Goal: Task Accomplishment & Management: Manage account settings

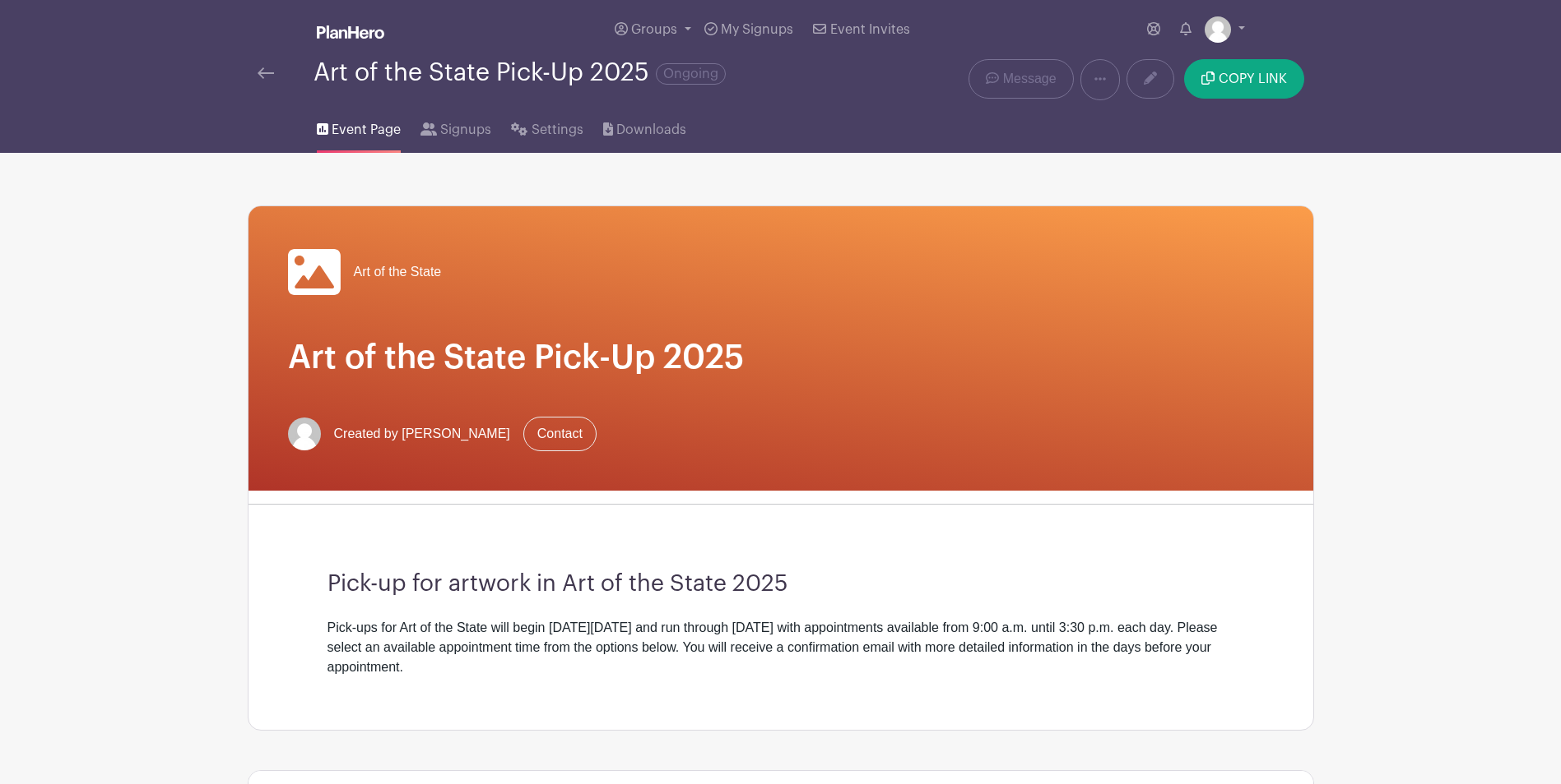
click at [266, 73] on img at bounding box center [266, 73] width 17 height 12
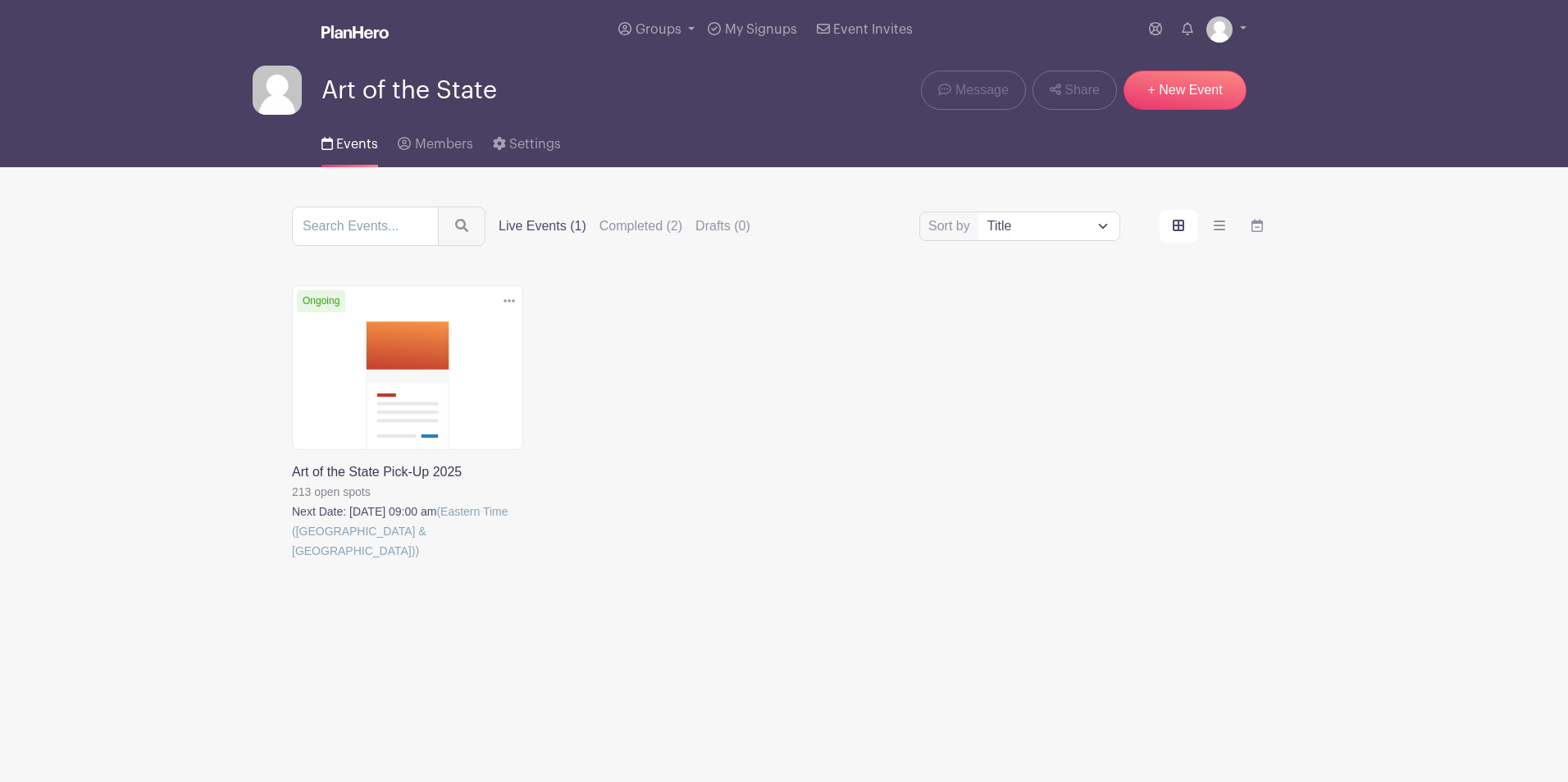
click at [292, 561] on link at bounding box center [292, 561] width 0 height 0
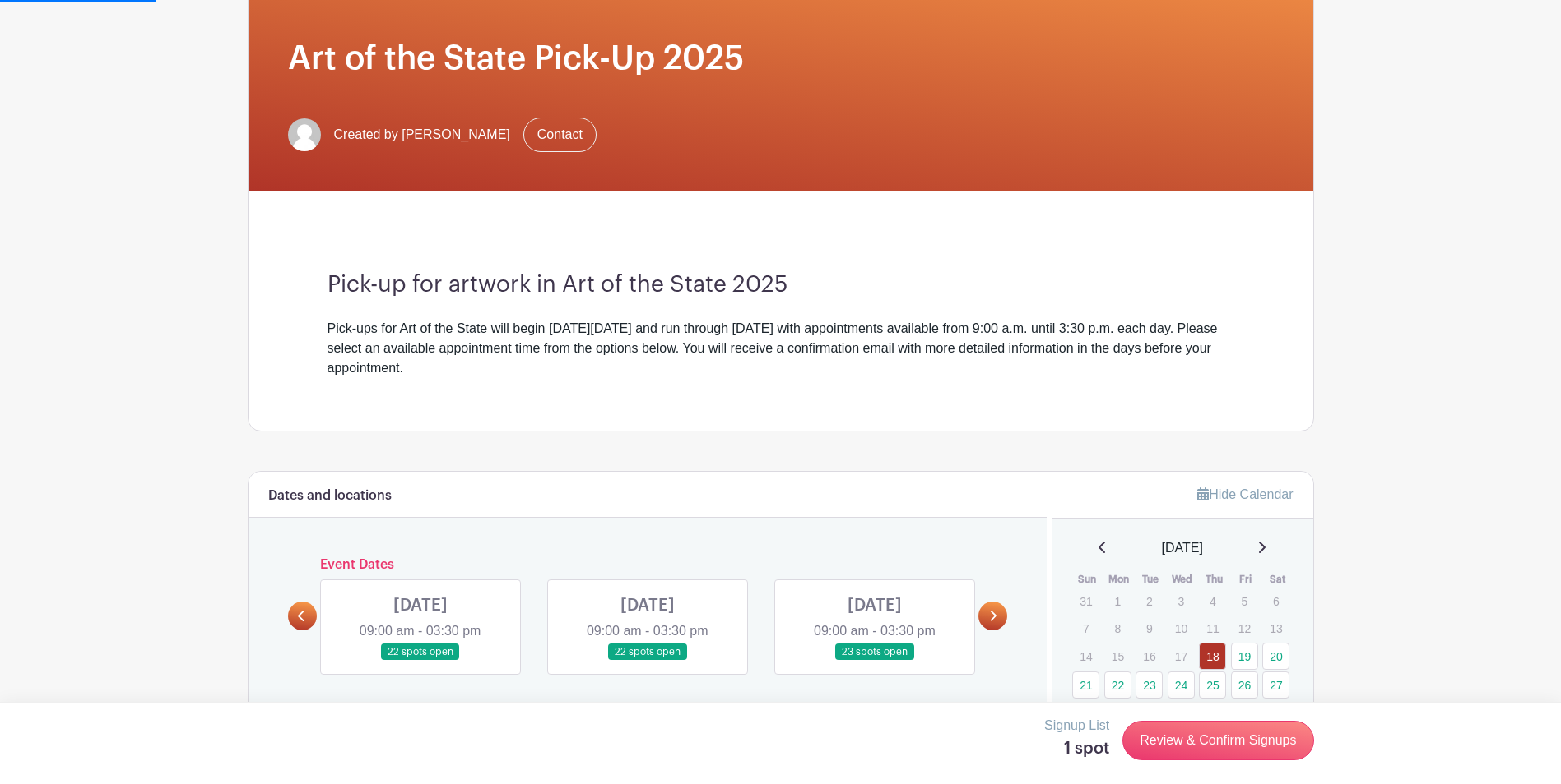
scroll to position [494, 0]
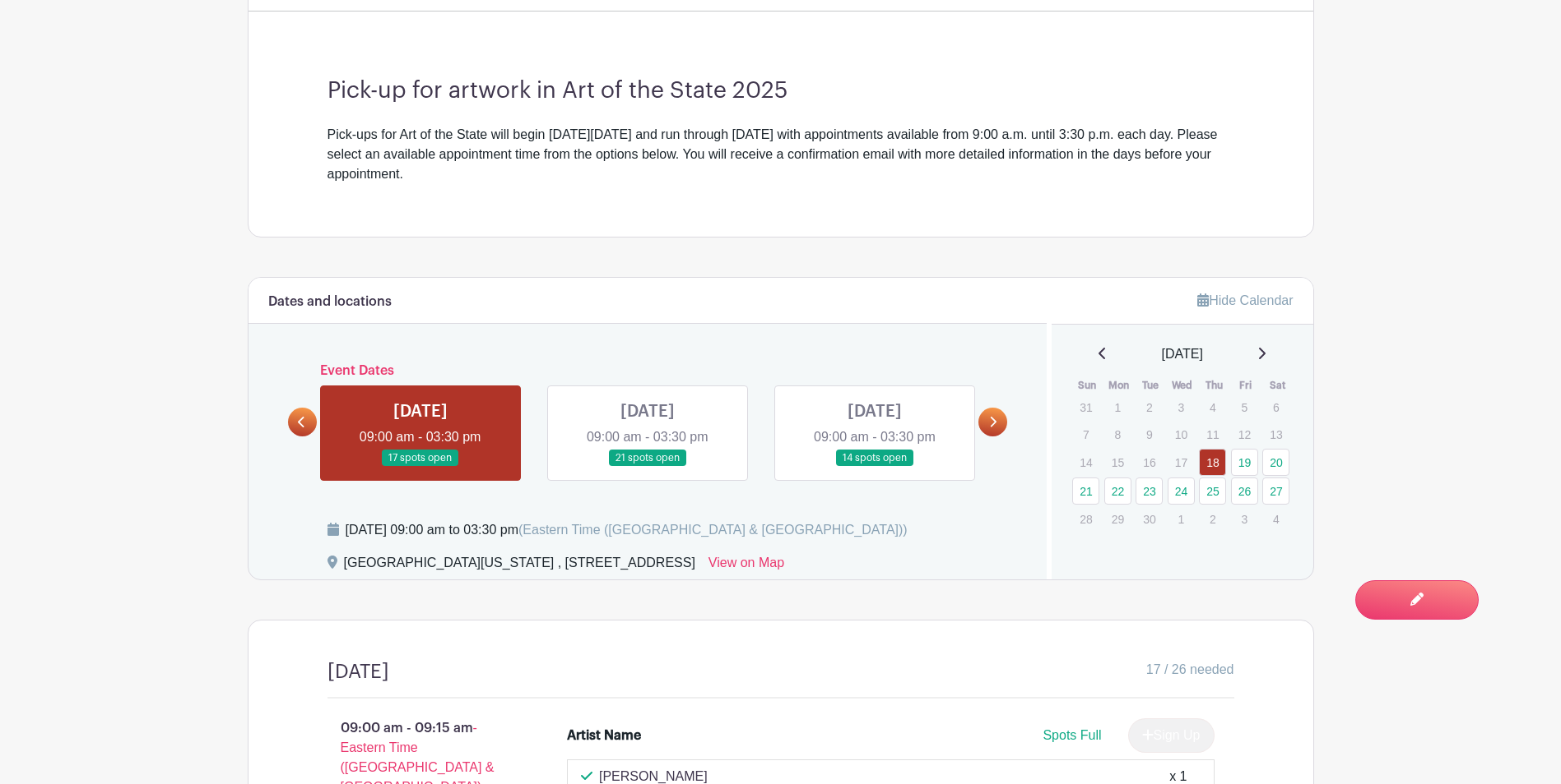
click at [647, 467] on link at bounding box center [647, 467] width 0 height 0
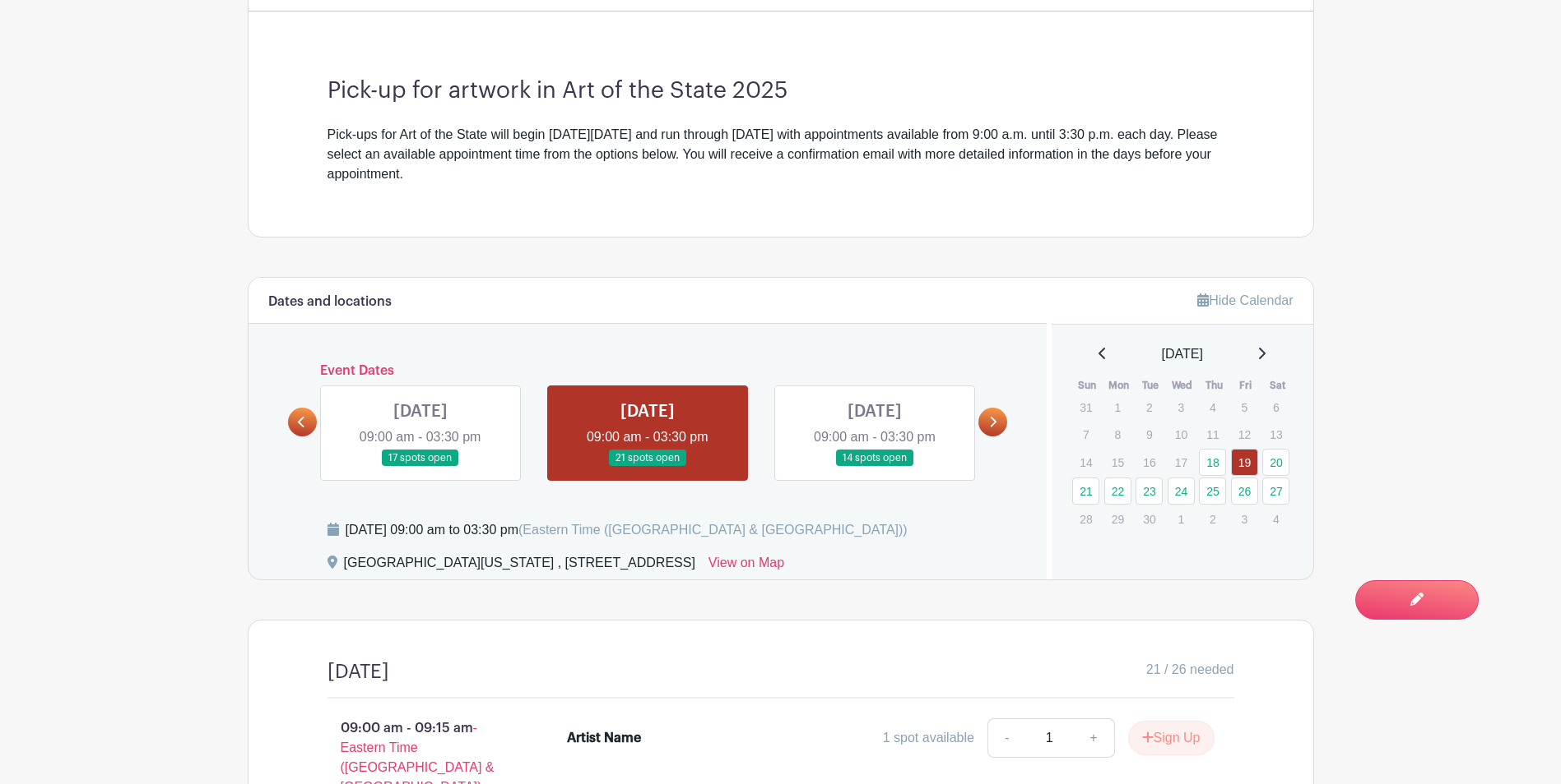
click at [997, 421] on link at bounding box center [993, 422] width 29 height 29
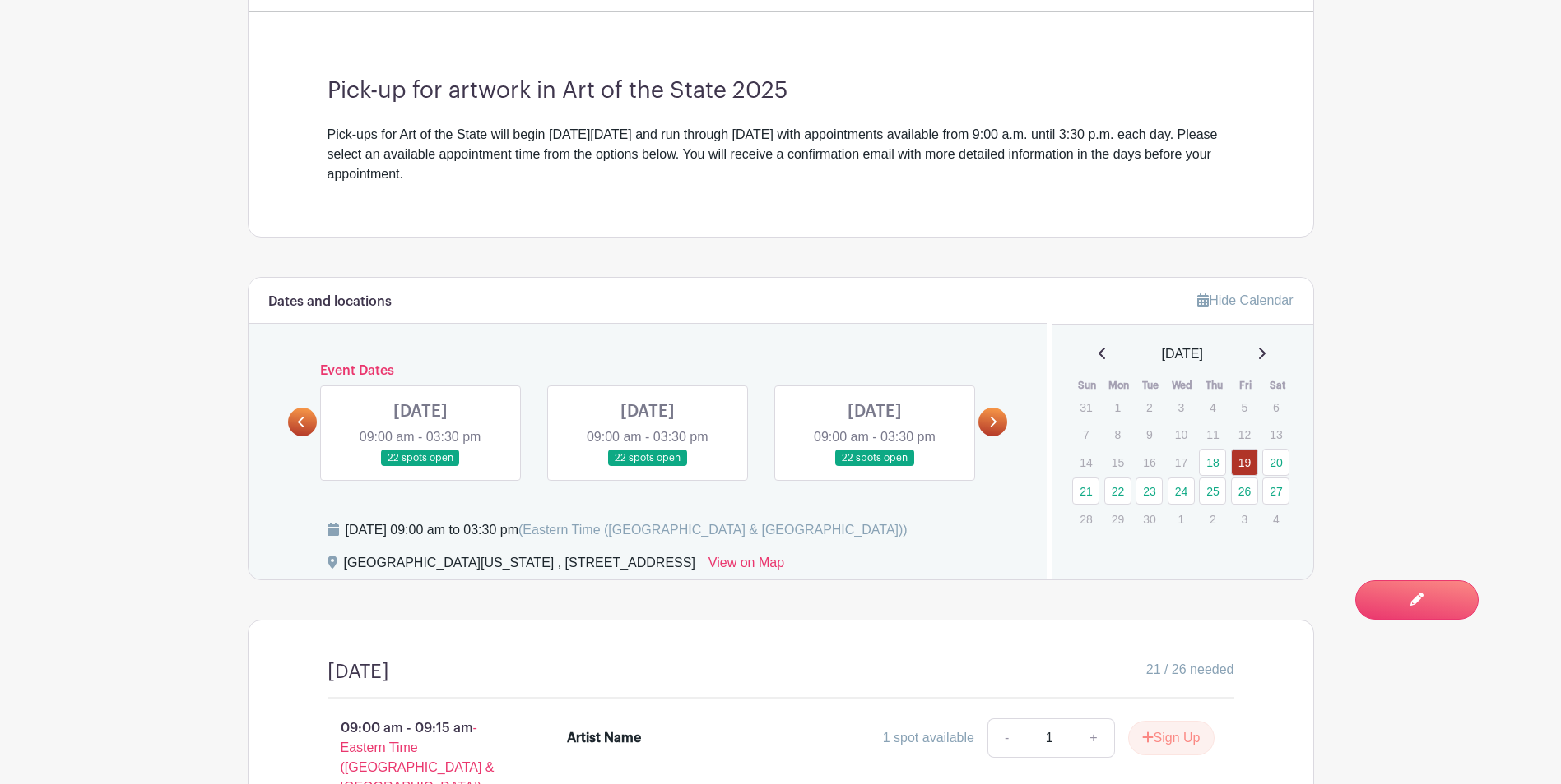
click at [875, 467] on link at bounding box center [875, 467] width 0 height 0
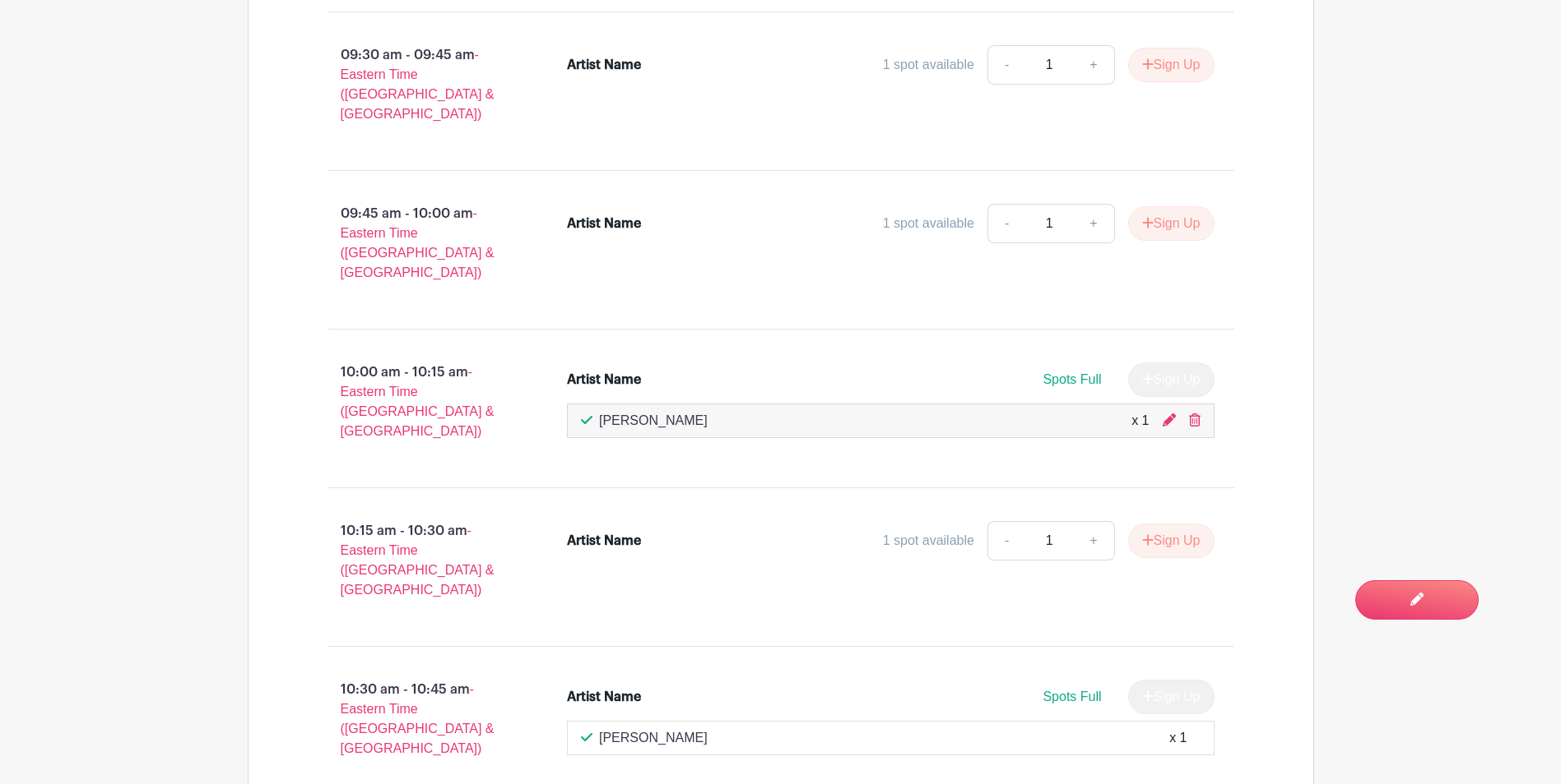
scroll to position [1480, 0]
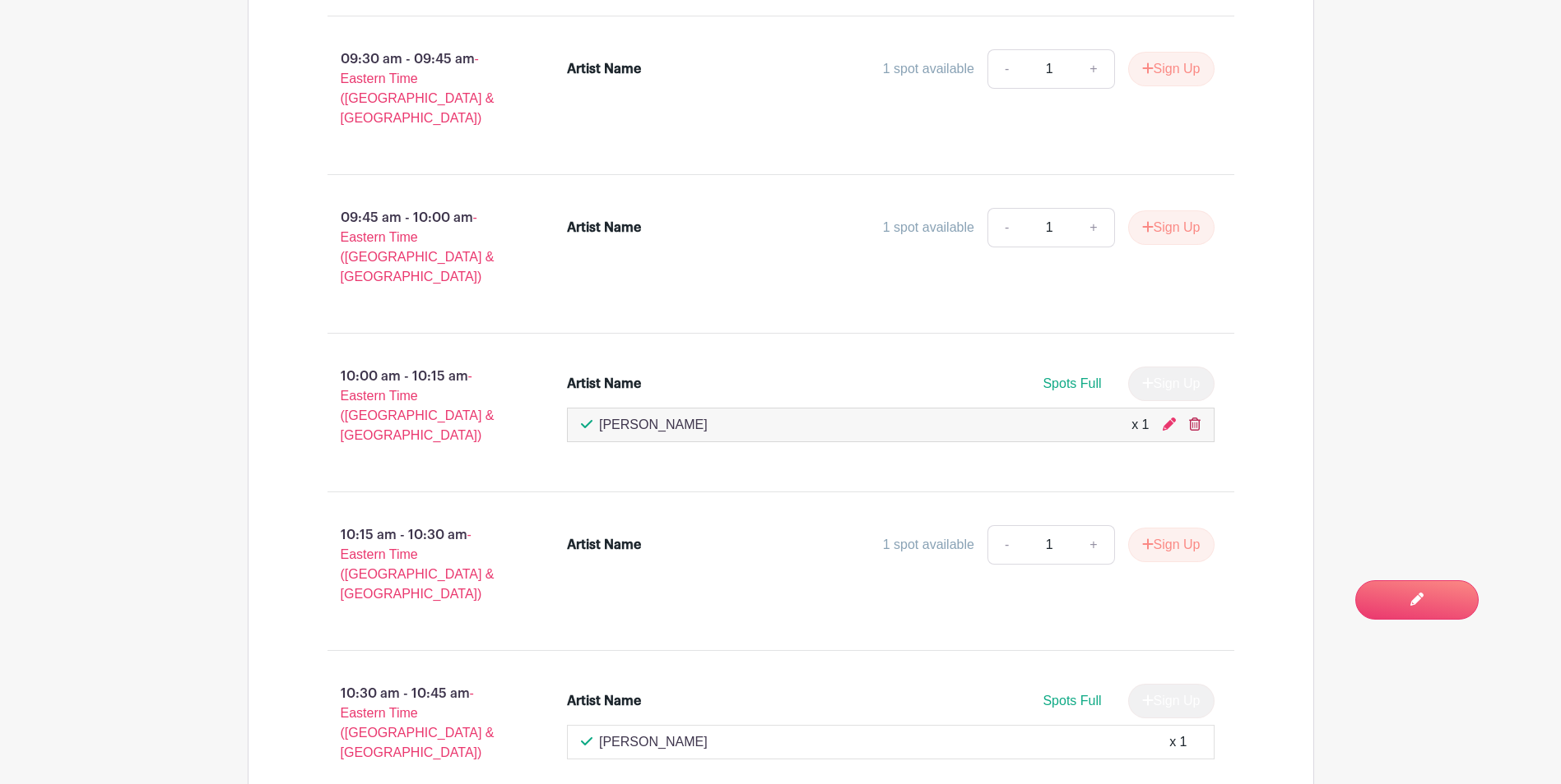
click at [1189, 418] on icon at bounding box center [1194, 424] width 12 height 13
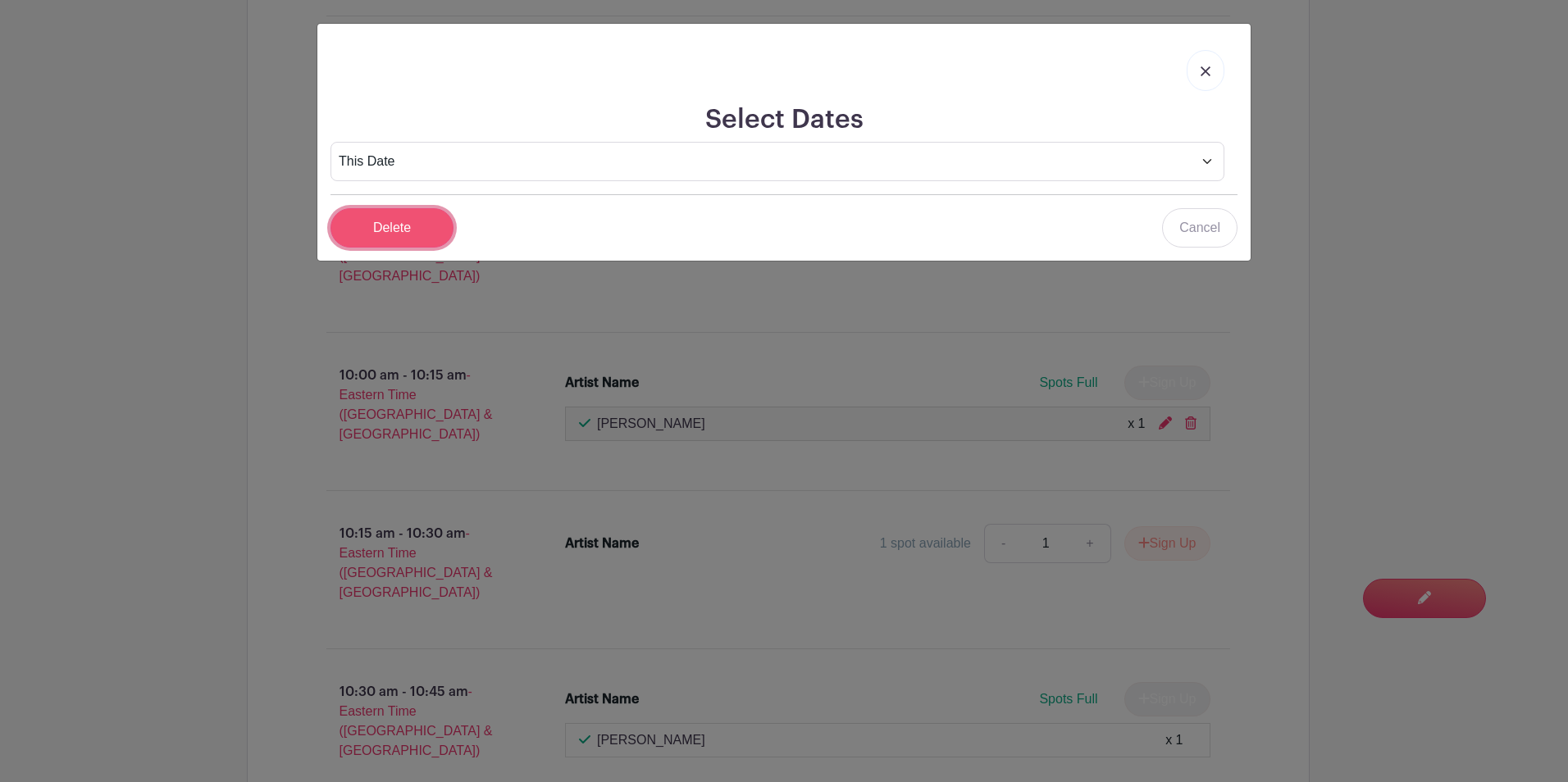
click at [404, 221] on input "Delete" at bounding box center [391, 228] width 123 height 40
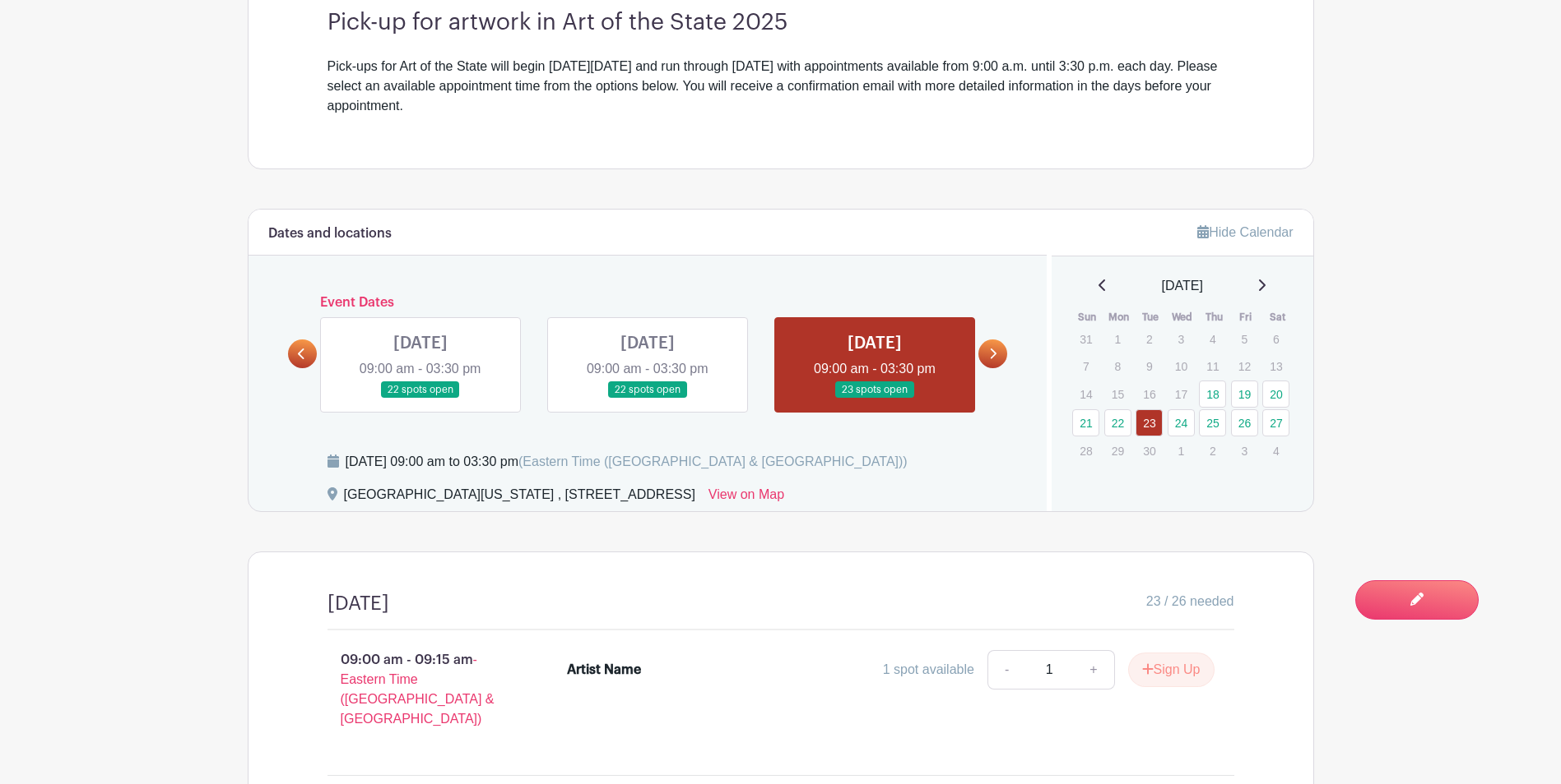
scroll to position [247, 0]
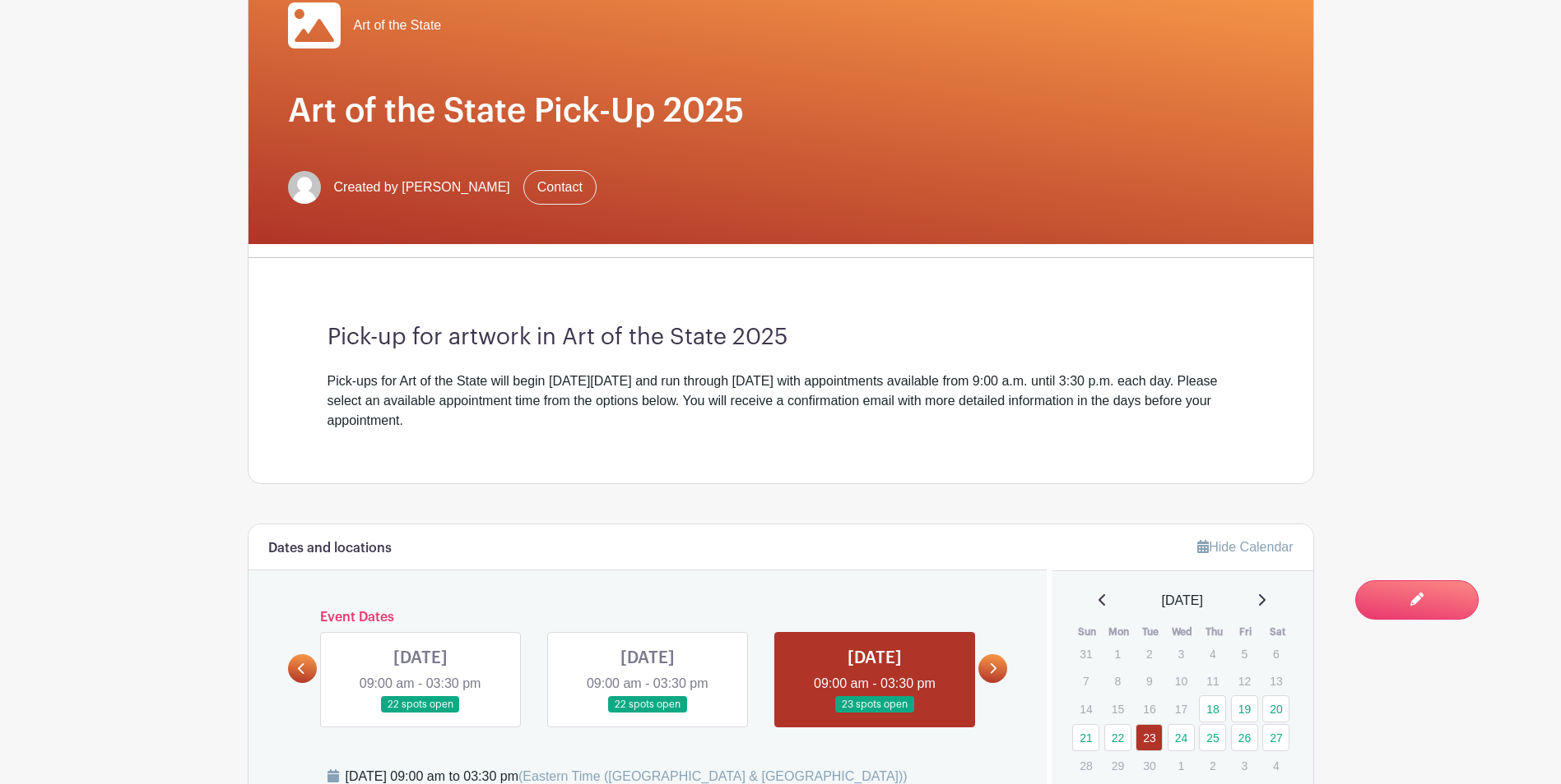
click at [994, 664] on icon at bounding box center [993, 669] width 7 height 12
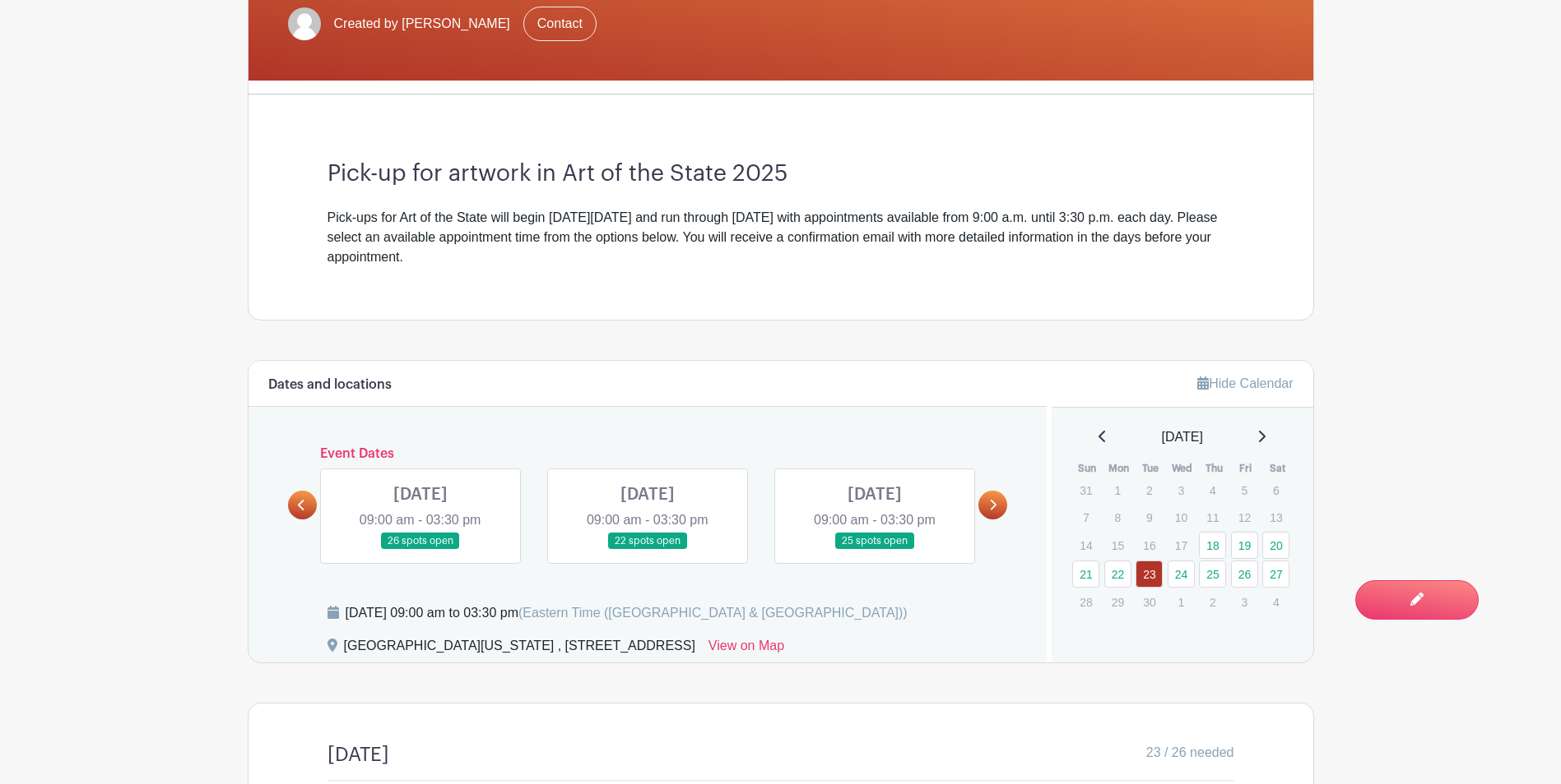
scroll to position [411, 0]
click at [991, 507] on icon at bounding box center [993, 504] width 7 height 12
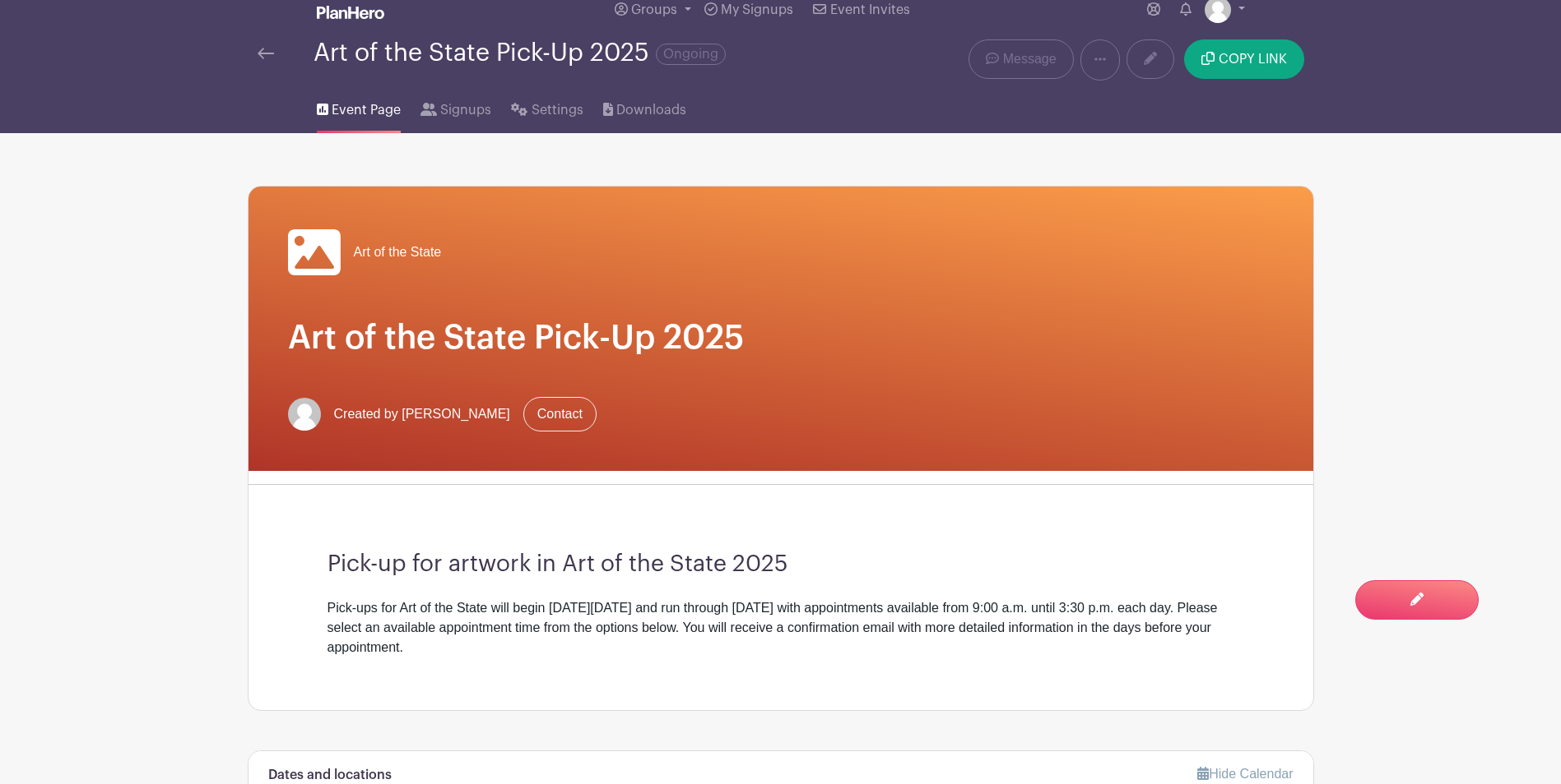
scroll to position [0, 0]
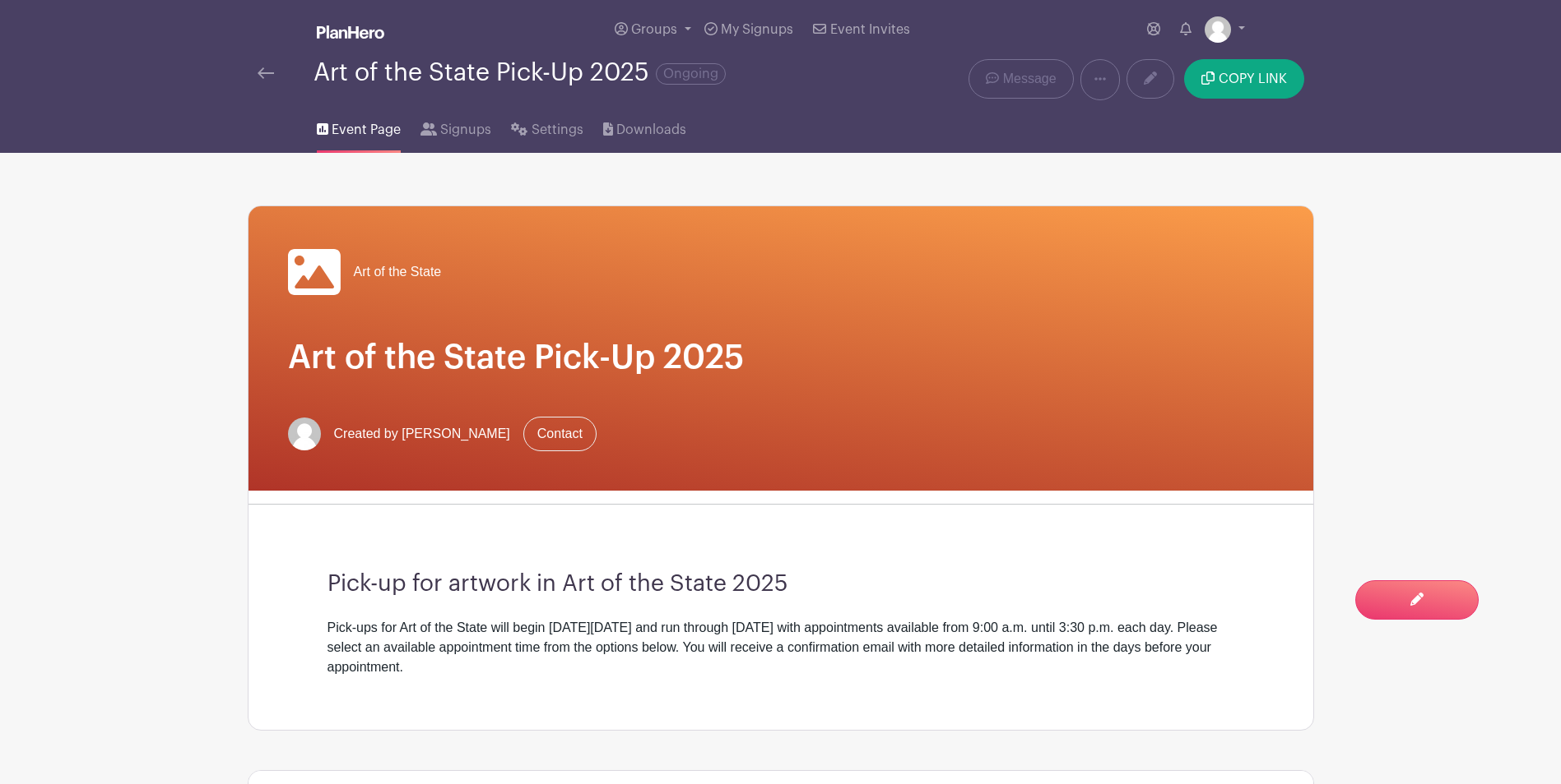
click at [265, 75] on img at bounding box center [266, 73] width 17 height 12
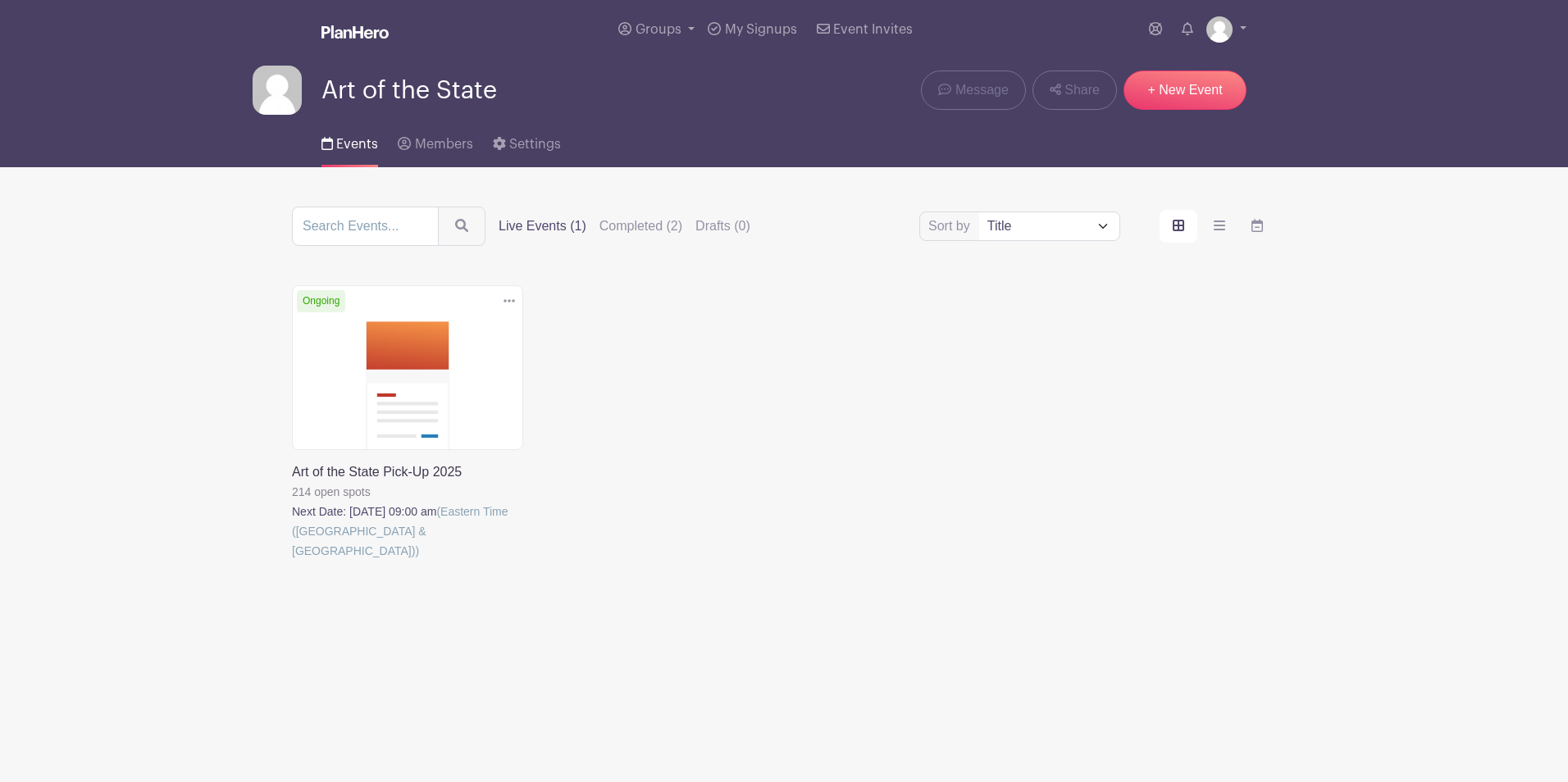
click at [292, 561] on link at bounding box center [292, 561] width 0 height 0
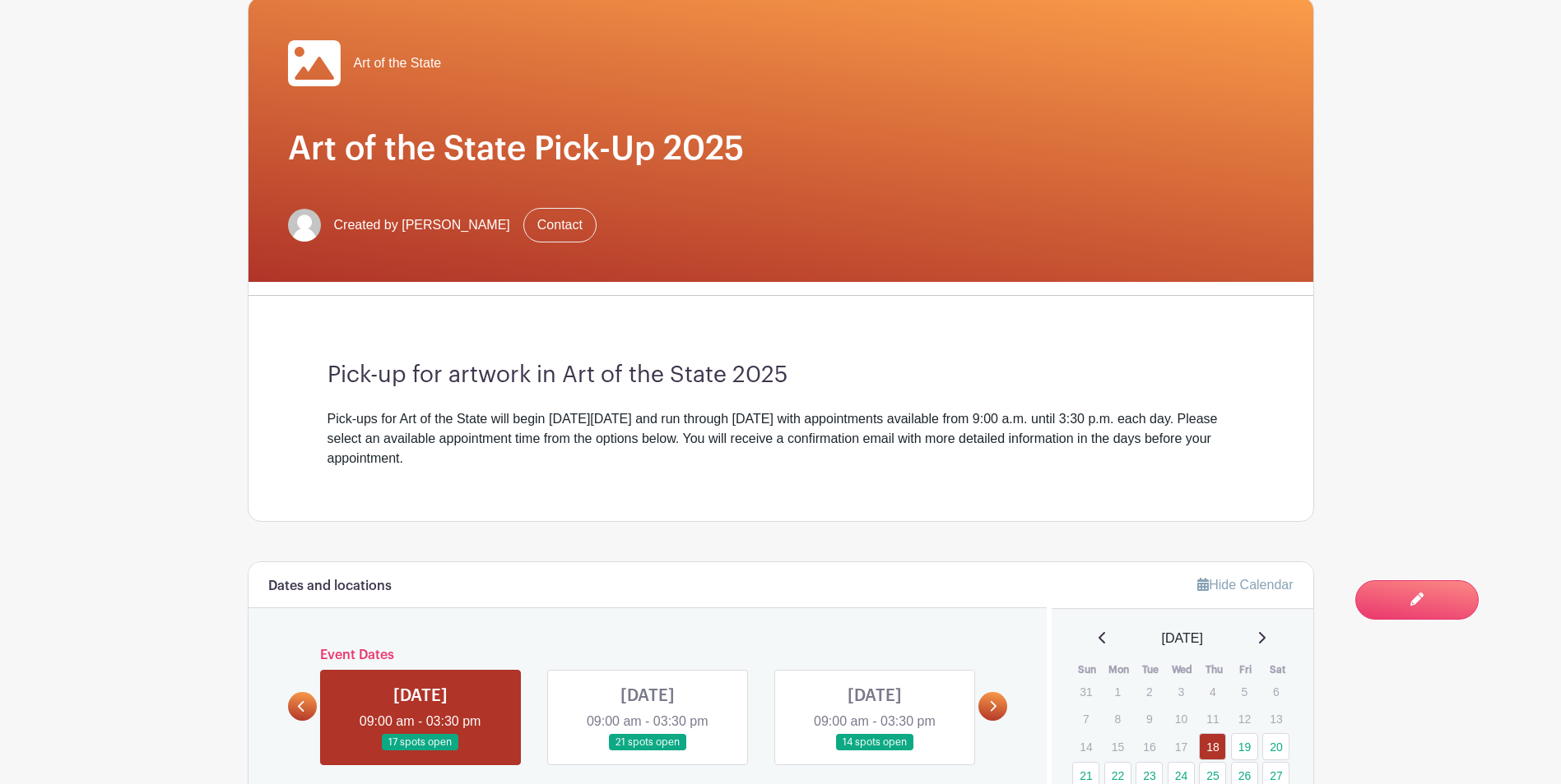
scroll to position [411, 0]
